Goal: Obtain resource: Download file/media

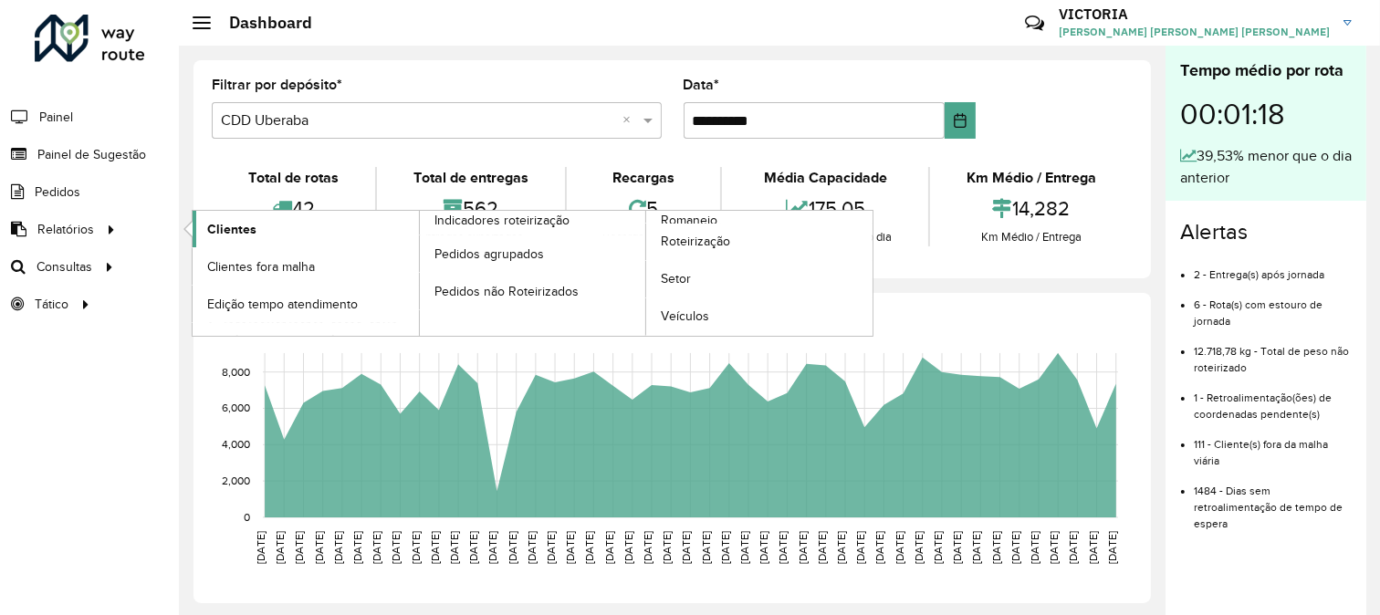
click at [219, 224] on span "Clientes" at bounding box center [231, 229] width 49 height 19
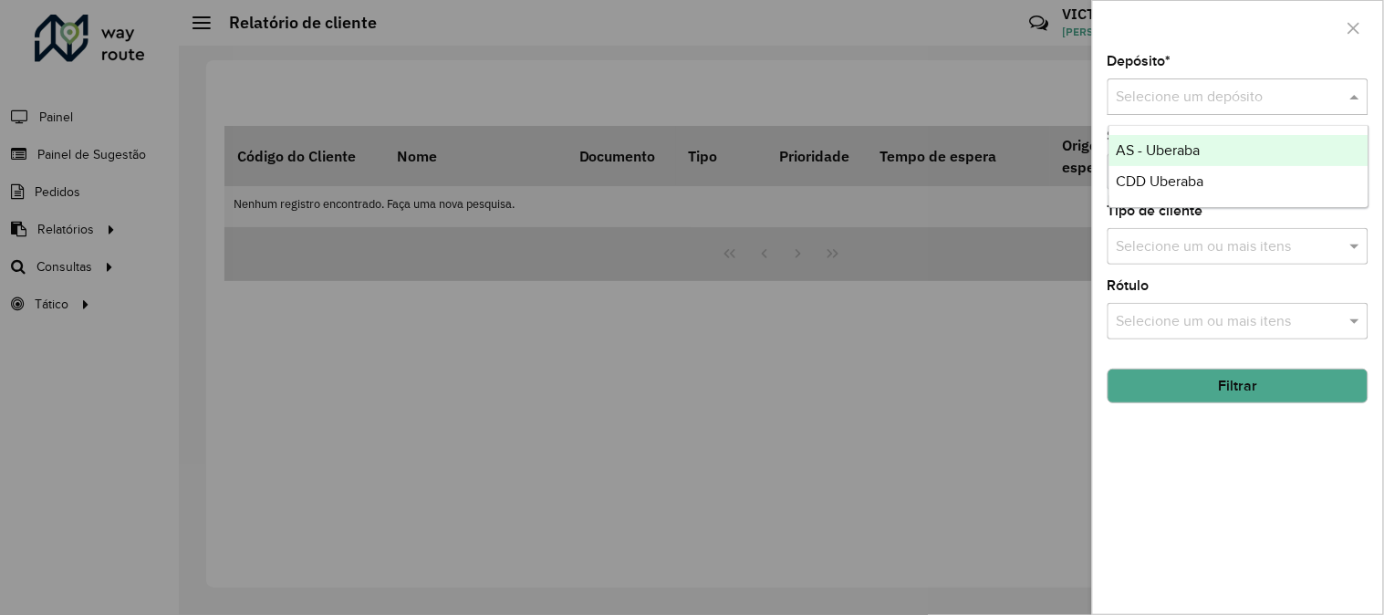
click at [1202, 97] on input "text" at bounding box center [1220, 98] width 206 height 22
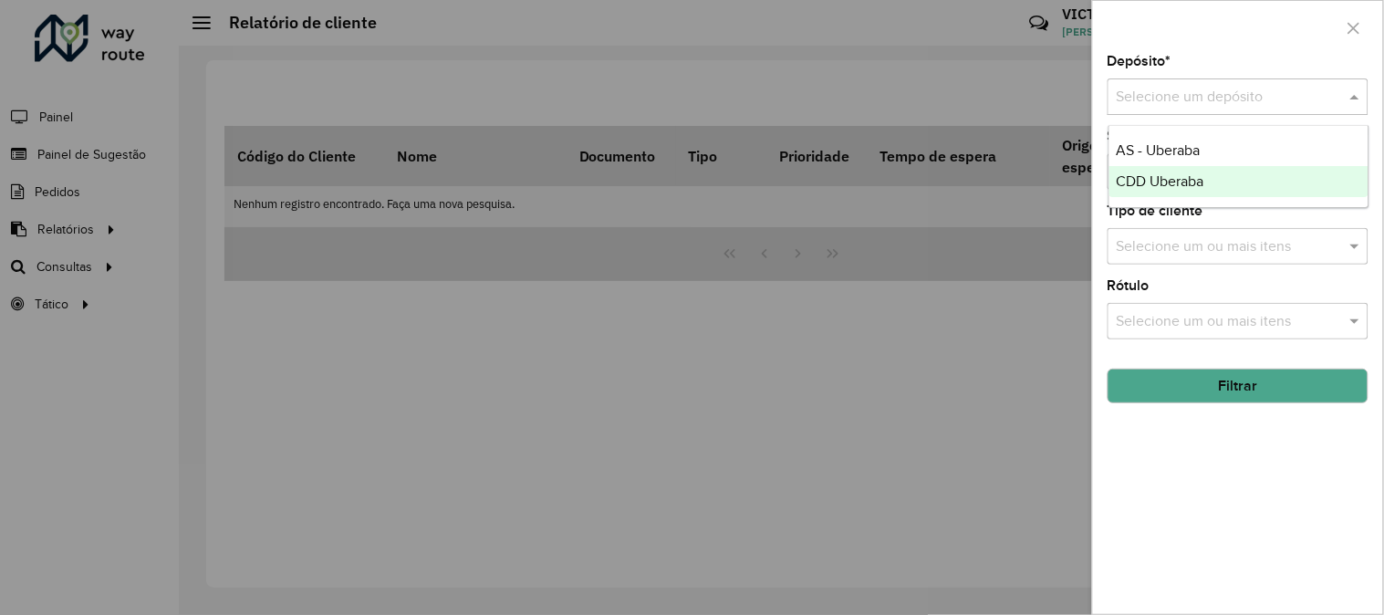
click at [1188, 173] on span "CDD Uberaba" at bounding box center [1161, 181] width 88 height 16
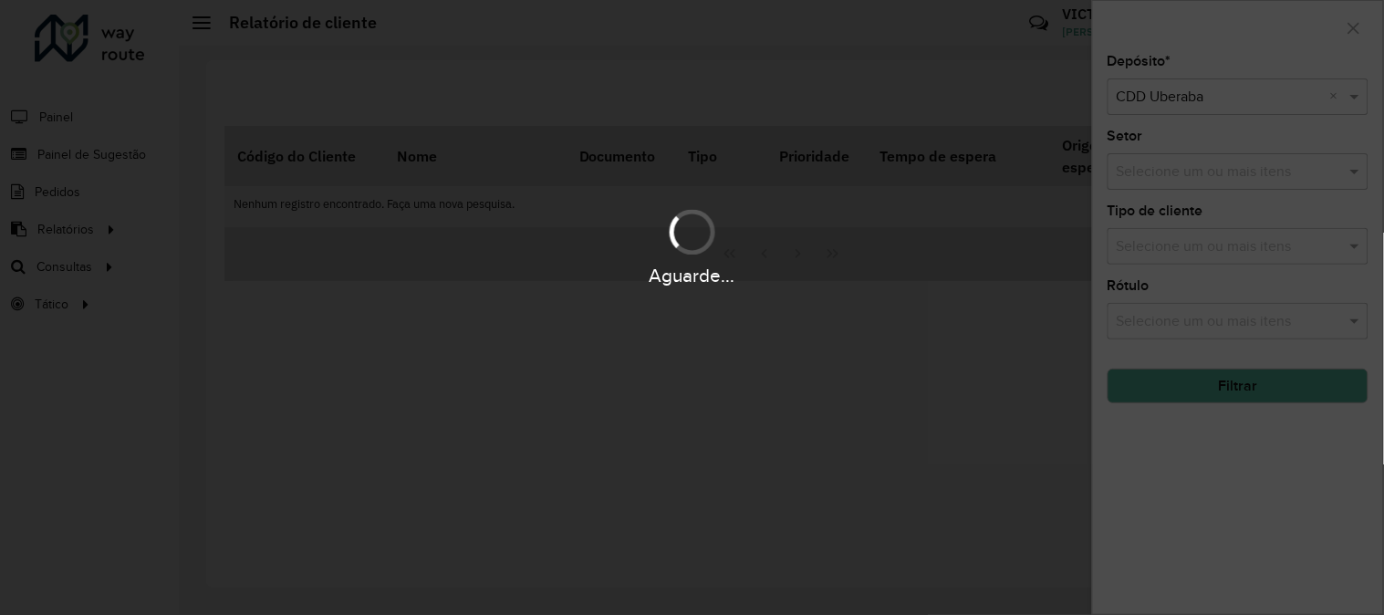
click at [1201, 443] on div "Aguarde..." at bounding box center [692, 307] width 1384 height 615
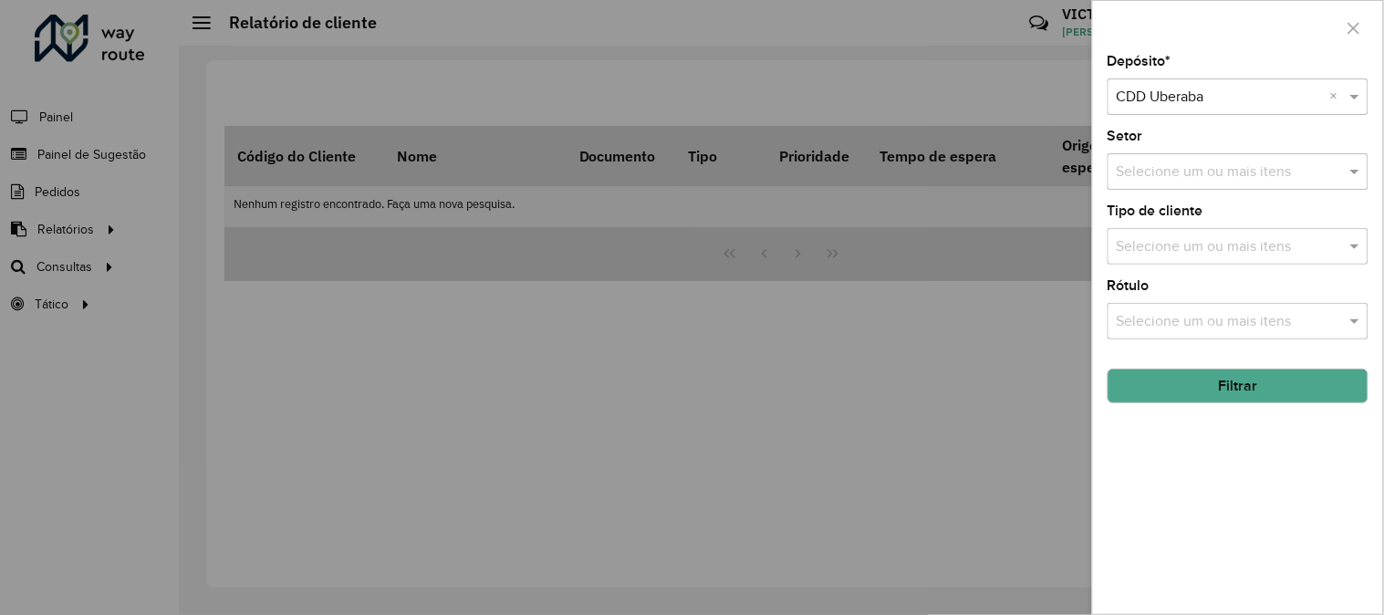
click at [1227, 390] on button "Filtrar" at bounding box center [1238, 386] width 261 height 35
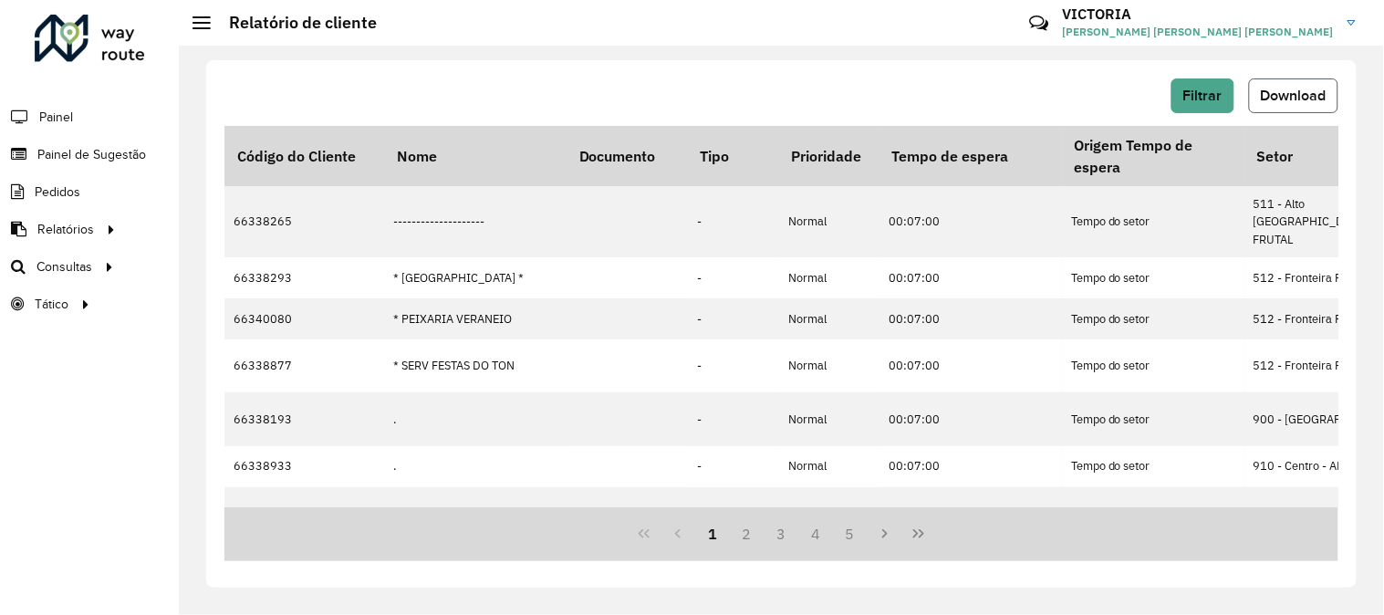
click at [1288, 88] on span "Download" at bounding box center [1294, 96] width 66 height 16
